Goal: Transaction & Acquisition: Purchase product/service

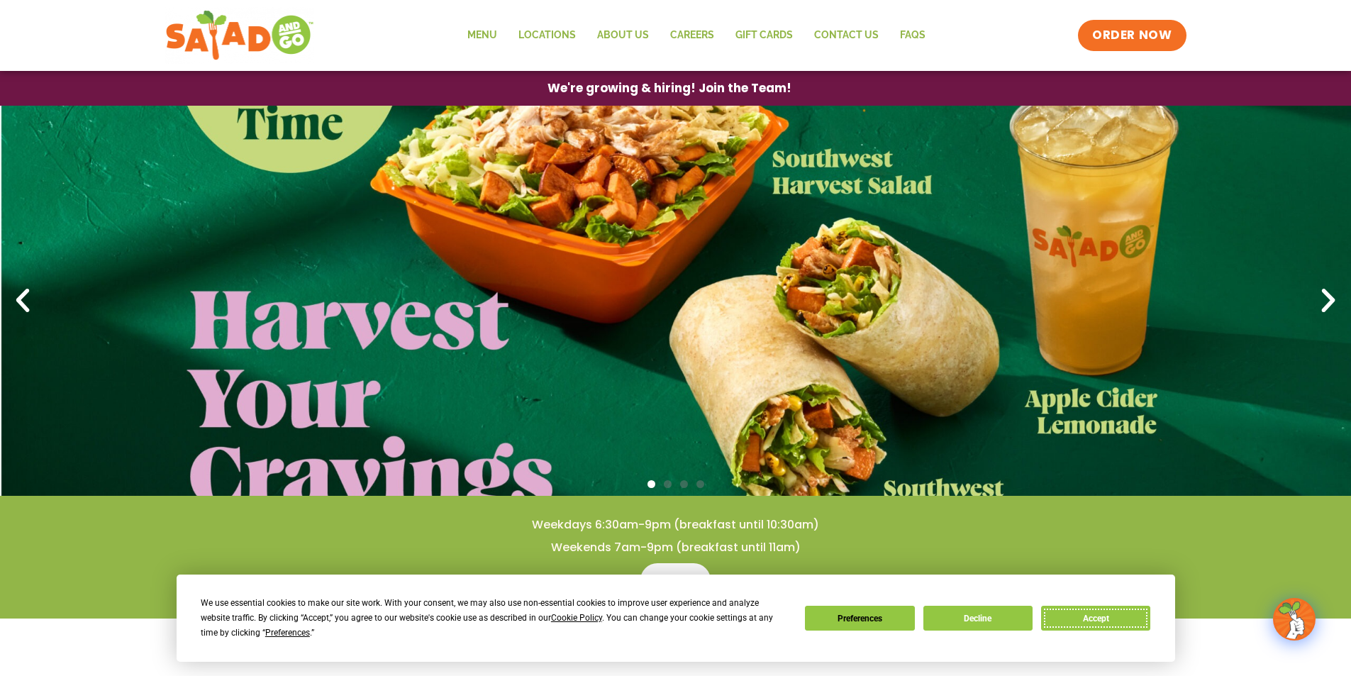
click at [1117, 612] on button "Accept" at bounding box center [1095, 617] width 109 height 25
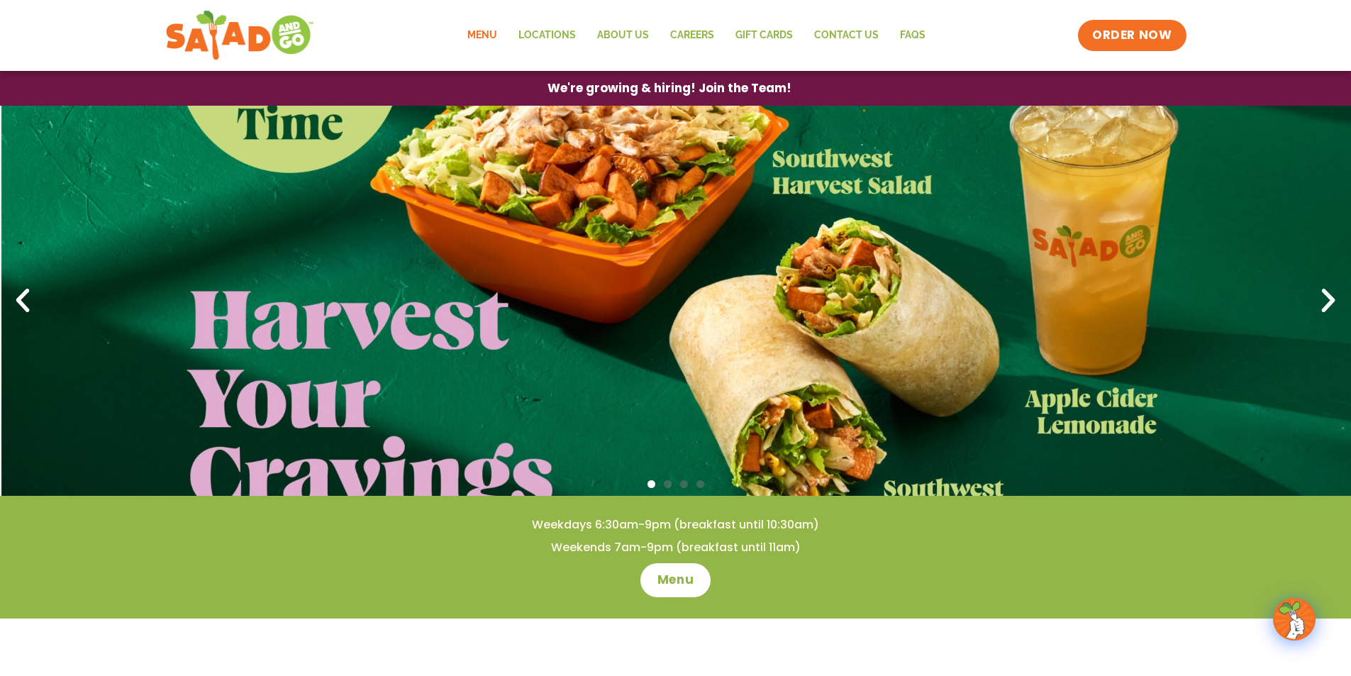
click at [481, 33] on link "Menu" at bounding box center [482, 35] width 51 height 33
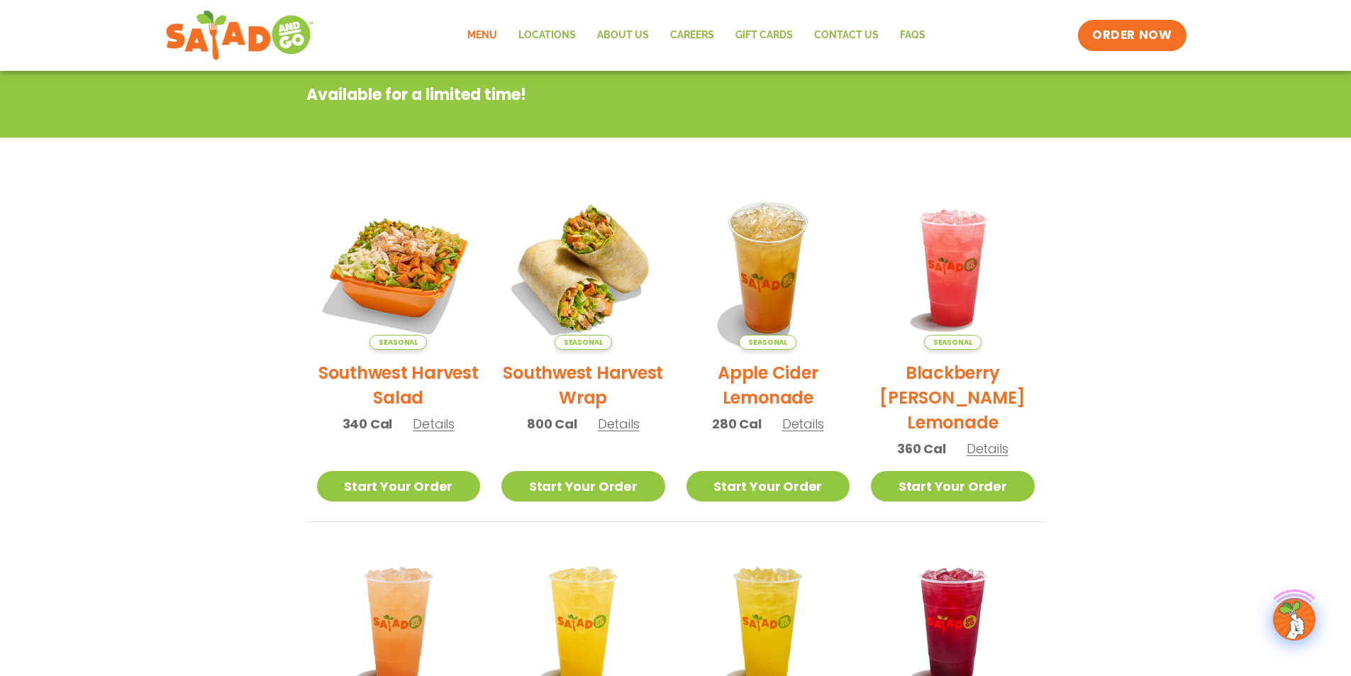
scroll to position [284, 0]
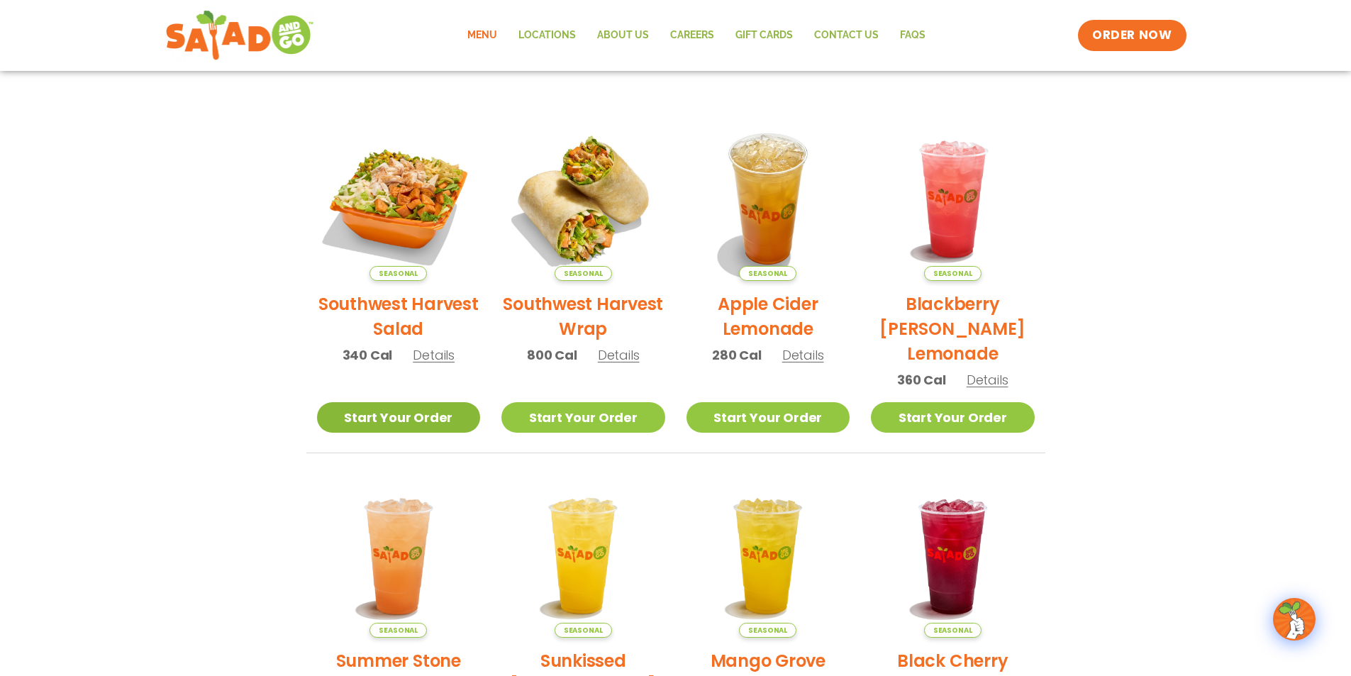
click at [406, 415] on link "Start Your Order" at bounding box center [399, 417] width 164 height 30
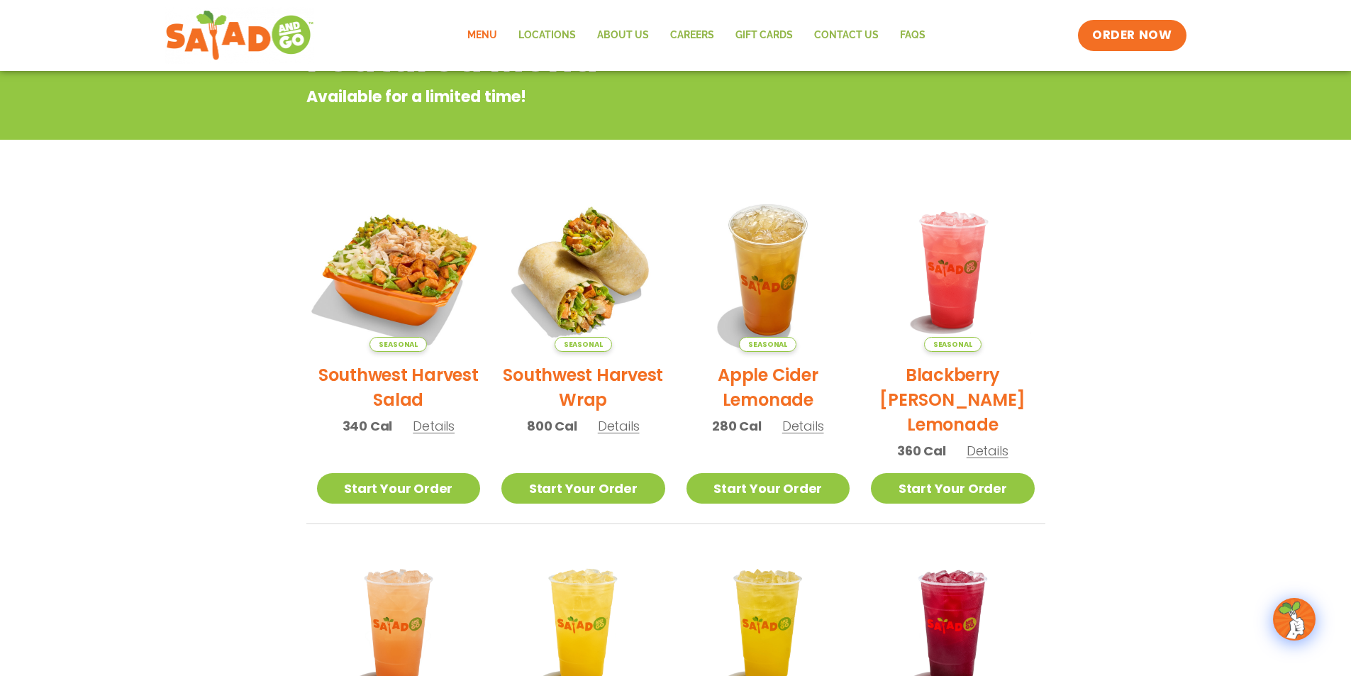
scroll to position [354, 0]
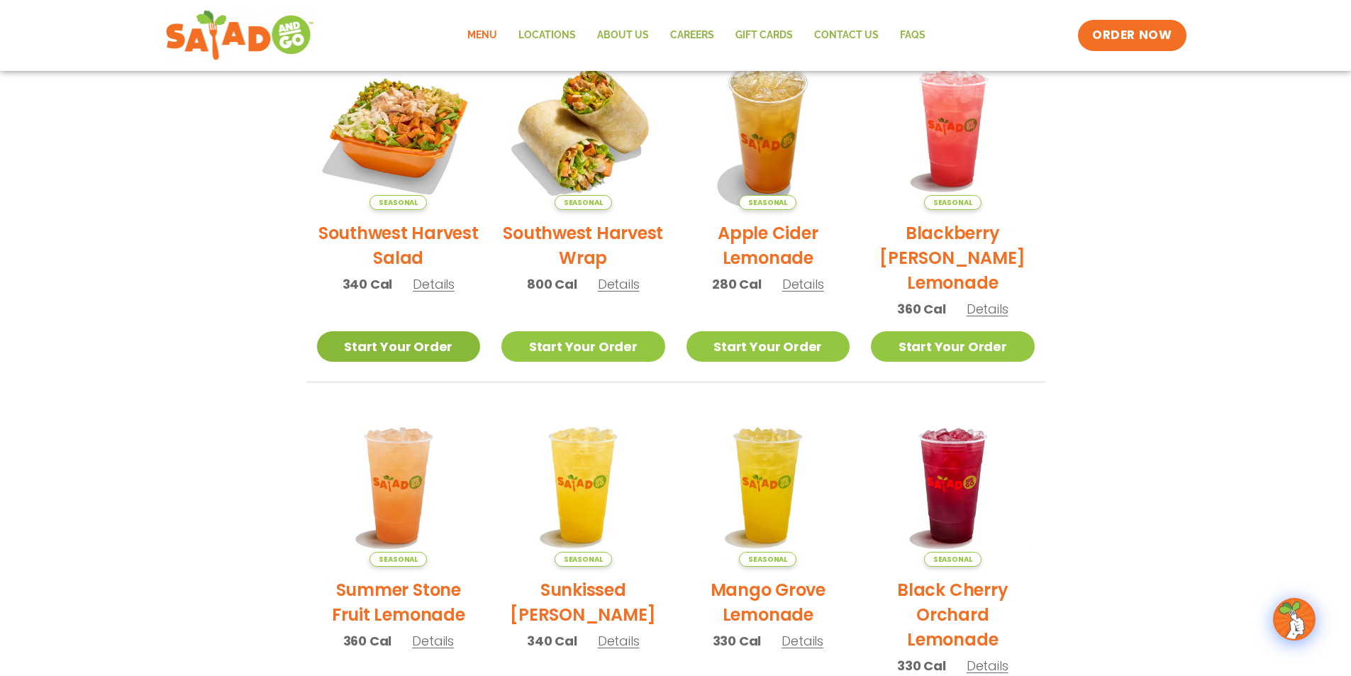
click at [384, 347] on link "Start Your Order" at bounding box center [399, 346] width 164 height 30
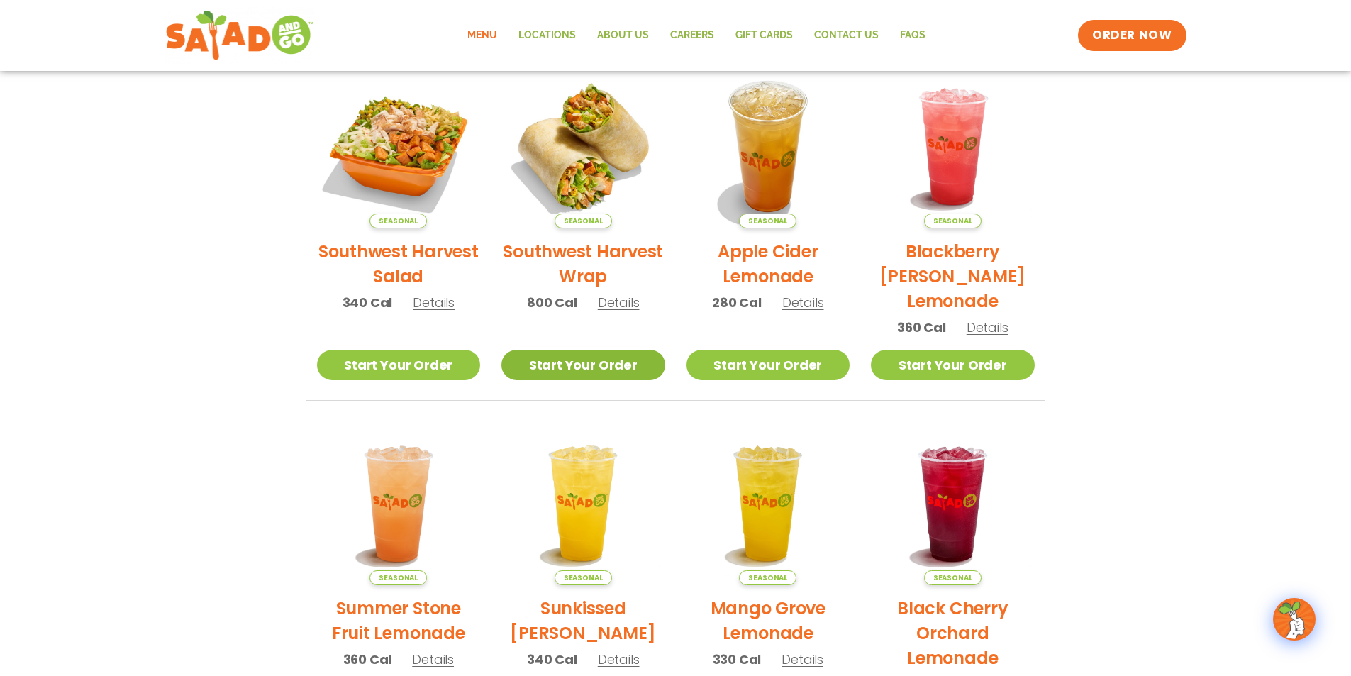
scroll to position [354, 0]
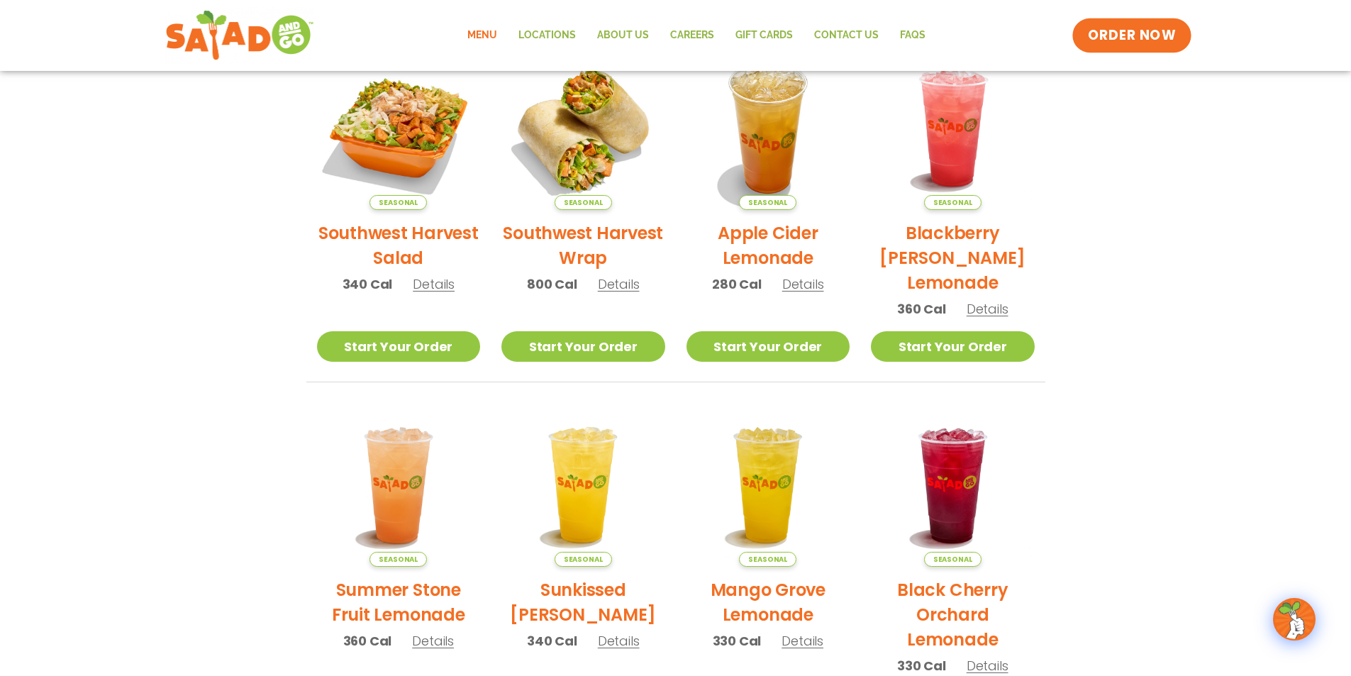
click at [1153, 39] on span "ORDER NOW" at bounding box center [1132, 35] width 88 height 18
